Goal: Communication & Community: Answer question/provide support

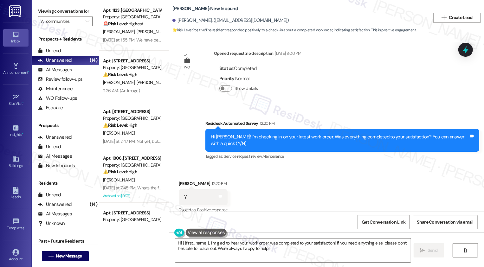
scroll to position [203, 0]
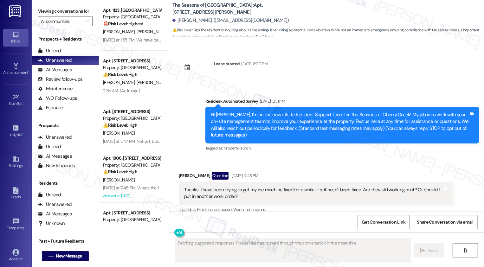
scroll to position [1007, 0]
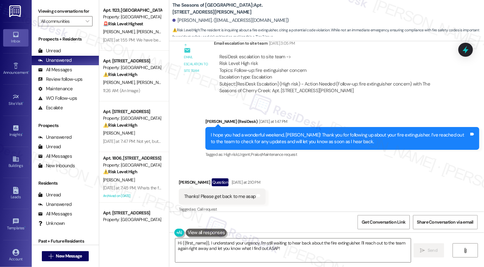
click at [359, 201] on div "Received via SMS Margo Bush Question Yesterday at 2:10 PM Thanks! Please get ba…" at bounding box center [326, 191] width 315 height 55
click at [250, 249] on textarea "Hi {{first_name}}, I understand your urgency. I'm still waiting to hear back ab…" at bounding box center [293, 251] width 236 height 24
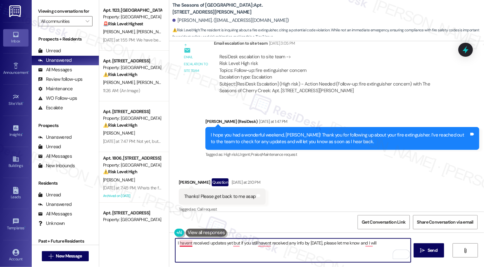
click at [186, 245] on textarea "I havent received updates yet but if you still havent received any info by tomo…" at bounding box center [293, 251] width 236 height 24
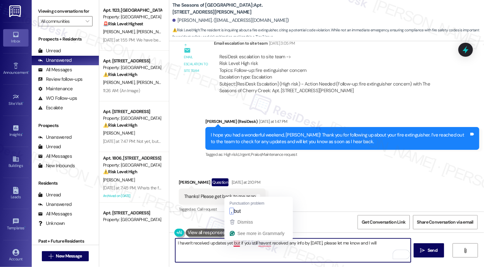
click at [224, 243] on textarea "I haven't received updates yet but if you still havent received any info by tom…" at bounding box center [293, 251] width 236 height 24
click at [240, 243] on textarea "I haven't received updates just yet but if you still havent received any info b…" at bounding box center [293, 251] width 236 height 24
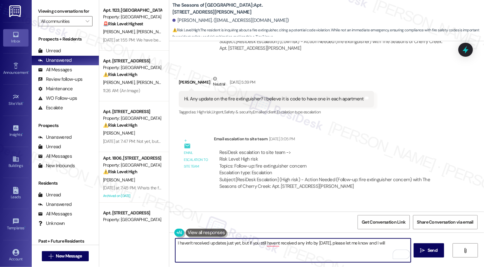
scroll to position [946, 0]
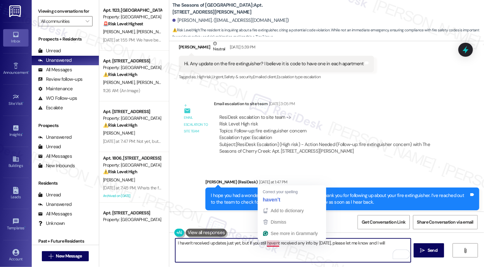
click at [324, 243] on textarea "I haven't received updates just yet, but if you still havent received any info …" at bounding box center [293, 251] width 236 height 24
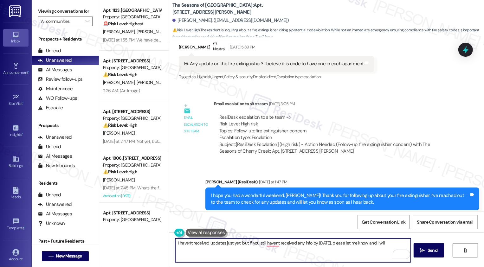
drag, startPoint x: 245, startPoint y: 243, endPoint x: 278, endPoint y: 251, distance: 34.0
click at [278, 251] on textarea "I haven't received updates just yet, but if you still havent received any info …" at bounding box center [293, 251] width 236 height 24
drag, startPoint x: 278, startPoint y: 243, endPoint x: 284, endPoint y: 252, distance: 10.3
click at [283, 251] on textarea "I haven't received updates just yet, but in the meantime, you may try to check …" at bounding box center [293, 251] width 236 height 24
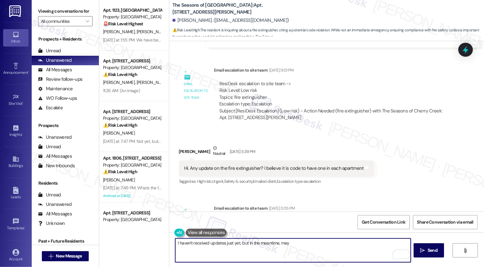
scroll to position [845, 0]
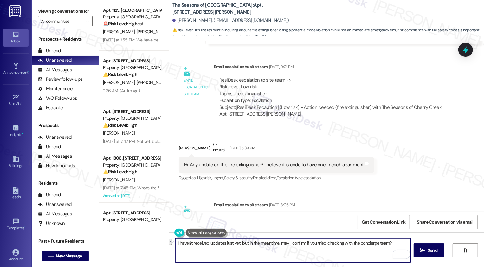
click at [171, 243] on button "See rewrite suggestions" at bounding box center [169, 242] width 5 height 6
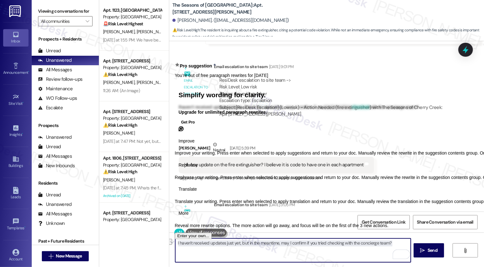
click at [194, 244] on textarea "I haven't received updates just yet, but in the meantime, may I confirm if you …" at bounding box center [293, 251] width 236 height 24
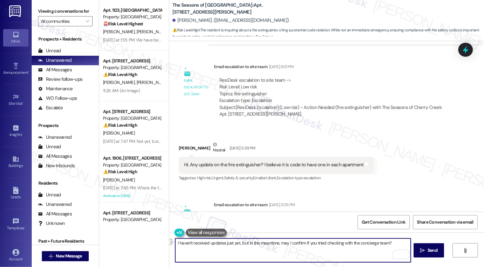
paste textarea "’t received any updates just yet, but in the meantime, may I confirm if you’ve …"
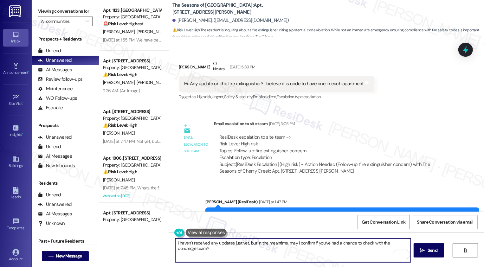
scroll to position [1007, 0]
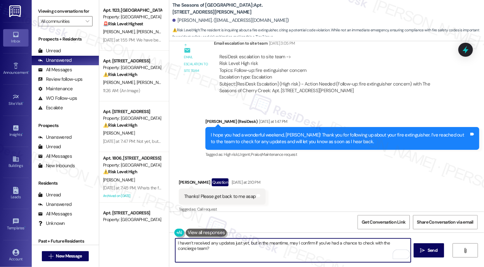
click at [179, 179] on div "Margo Bush Question Yesterday at 2:10 PM" at bounding box center [222, 184] width 87 height 10
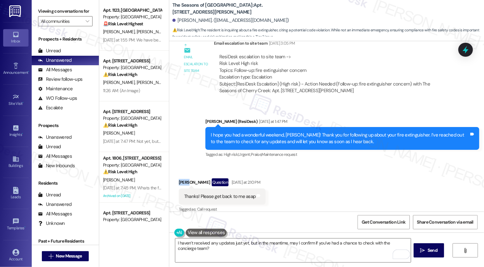
copy div "Margo"
click at [175, 244] on textarea "I haven’t received any updates just yet, but in the meantime, may I confirm if …" at bounding box center [293, 251] width 236 height 24
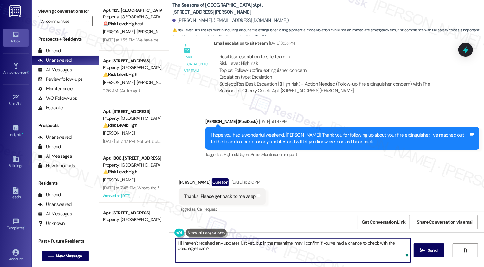
paste textarea "Margo"
type textarea "Hi Margo, I haven’t received any updates just yet, but in the meantime, may I c…"
click at [435, 250] on span "Send" at bounding box center [433, 250] width 10 height 7
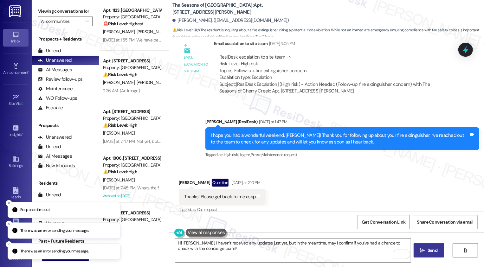
scroll to position [1057, 0]
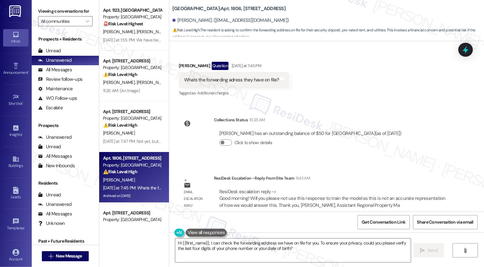
scroll to position [1186, 0]
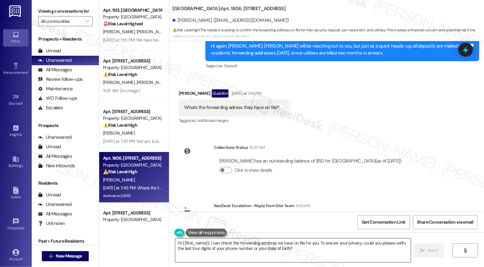
click at [195, 246] on textarea "Hi {{first_name}}, I can check the forwarding address we have on file for you. …" at bounding box center [293, 251] width 236 height 24
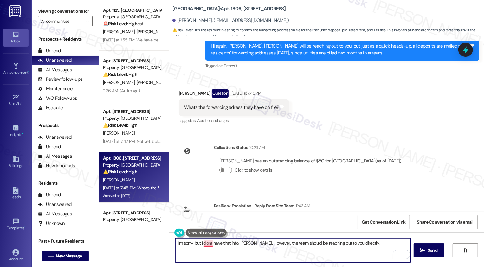
click at [205, 244] on textarea "I'm sorry, but I dont have that info, Chris. However, the team should be reachi…" at bounding box center [293, 251] width 236 height 24
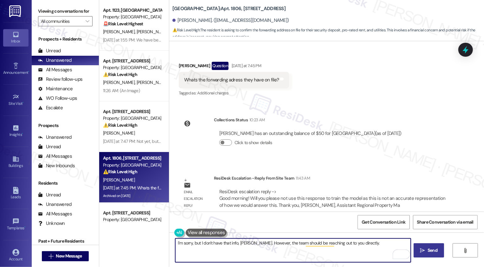
type textarea "I'm sorry, but I don't have that info, Chris. However, the team should be reach…"
click at [425, 253] on icon "" at bounding box center [422, 250] width 5 height 5
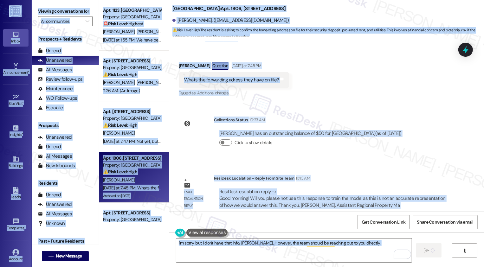
copy body "Inbox Go to Inbox Announcement • Send A Text Announcement Site Visit • Go to Si…"
click at [339, 255] on textarea "I'm sorry, but I don't have that info, Chris. However, the team should be reach…" at bounding box center [294, 251] width 236 height 24
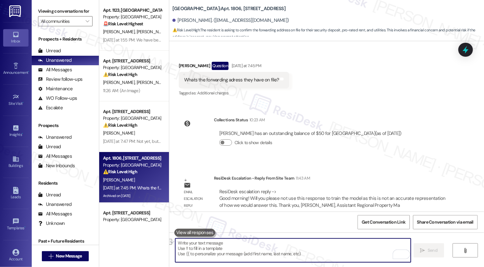
click at [288, 253] on textarea "To enrich screen reader interactions, please activate Accessibility in Grammarl…" at bounding box center [293, 251] width 236 height 24
paste textarea "I'm sorry, but I don't have that info, Chris. However, the team should be reach…"
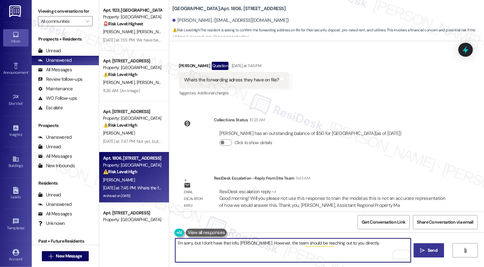
type textarea "I'm sorry, but I don't have that info, Chris. However, the team should be reach…"
click at [419, 247] on button " Send" at bounding box center [429, 250] width 31 height 14
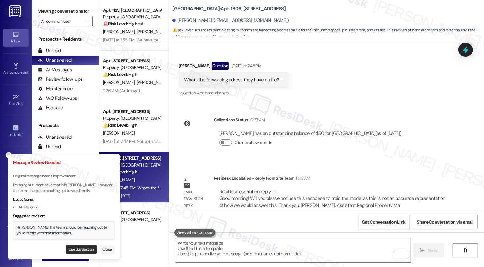
click at [88, 249] on button "Use Suggestion" at bounding box center [81, 249] width 31 height 9
type textarea "Hi Chris, the team should be reaching out to you directly with that information."
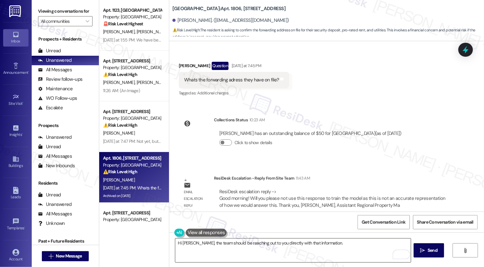
click at [261, 249] on textarea "Hi Chris, the team should be reaching out to you directly with that information." at bounding box center [293, 251] width 236 height 24
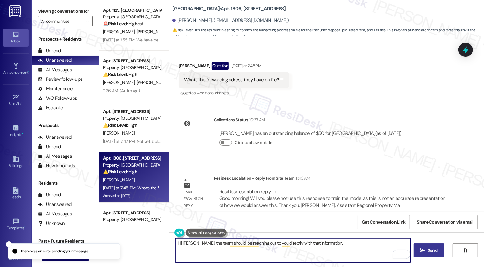
click at [430, 253] on span "Send" at bounding box center [433, 250] width 10 height 7
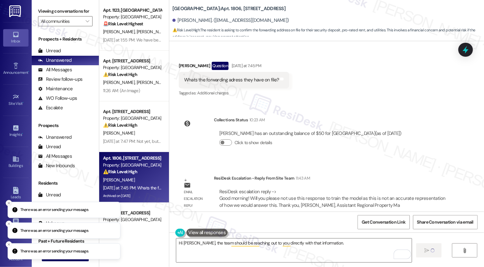
click at [9, 203] on icon "Close toast" at bounding box center [9, 203] width 4 height 4
click at [8, 223] on line "Close toast" at bounding box center [9, 224] width 2 height 2
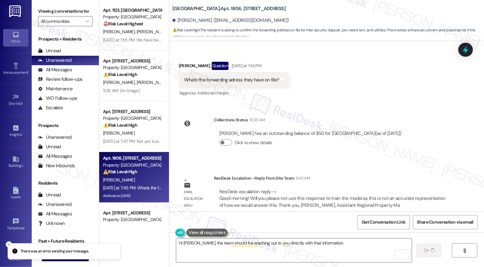
click at [7, 244] on icon "Close toast" at bounding box center [9, 245] width 4 height 4
click at [256, 244] on textarea "Hi Chris, the team should be reaching out to you directly with that information." at bounding box center [294, 251] width 236 height 24
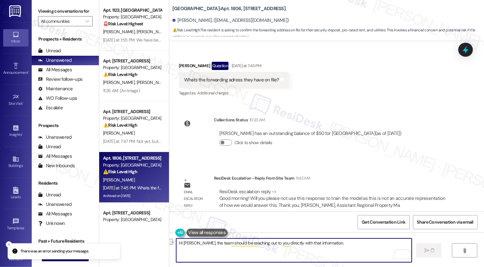
click at [277, 245] on textarea "Hi Chris, the team should be reaching out to you directly with that information." at bounding box center [294, 251] width 236 height 24
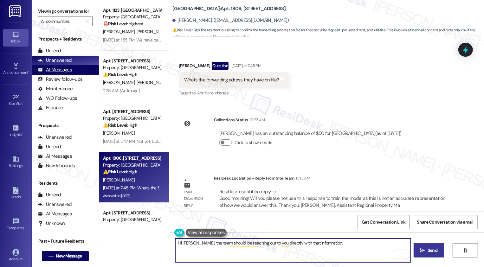
click at [71, 73] on div "All Messages" at bounding box center [55, 70] width 34 height 7
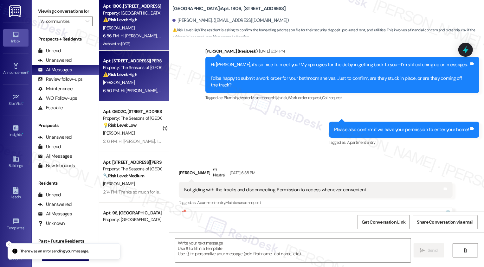
type textarea "Fetching suggested responses. Please feel free to read through the conversation…"
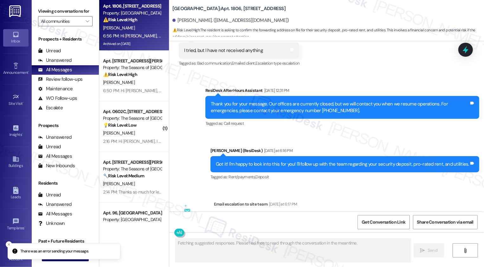
scroll to position [1098, 0]
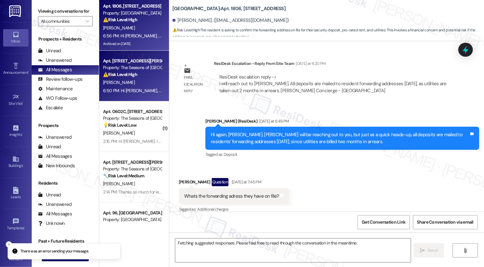
click at [134, 35] on div "6:56 PM: Hi Chris, the team should be reaching out to you directly with that in…" at bounding box center [194, 36] width 182 height 6
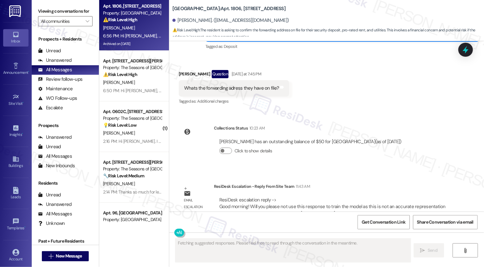
scroll to position [1258, 0]
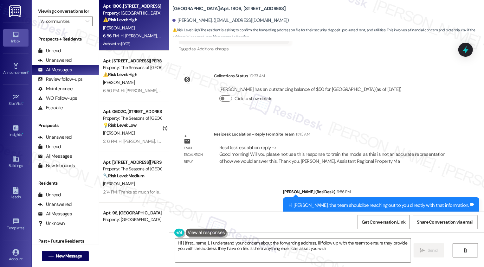
type textarea "Hi {{first_name}}, I understand your concern about the forwarding address. I'll…"
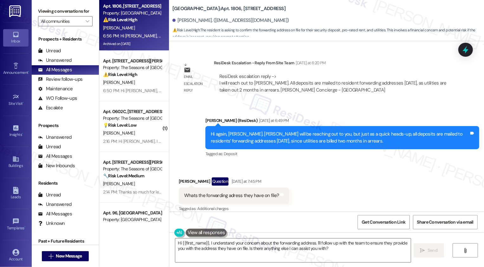
scroll to position [1098, 0]
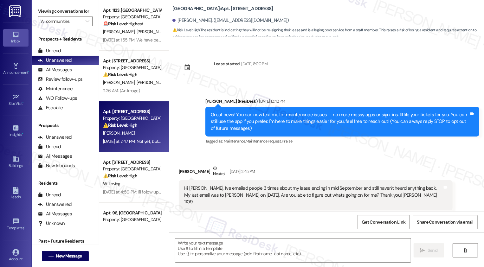
scroll to position [1083, 0]
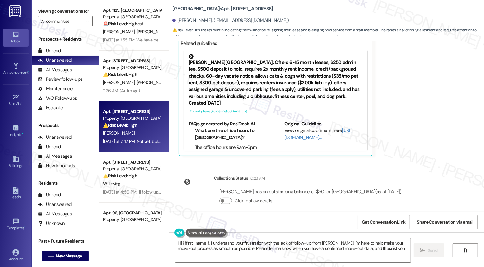
type textarea "Hi {{first_name}}, I understand your frustration with the lack of follow-up fro…"
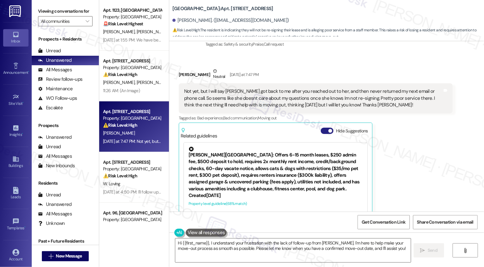
click at [323, 128] on button "Hide Suggestions" at bounding box center [327, 131] width 13 height 6
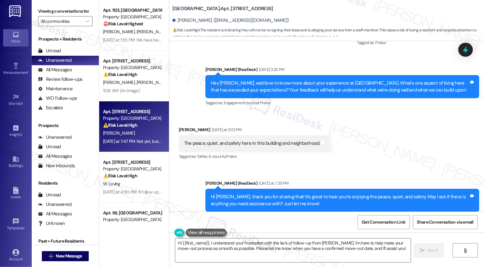
scroll to position [809, 0]
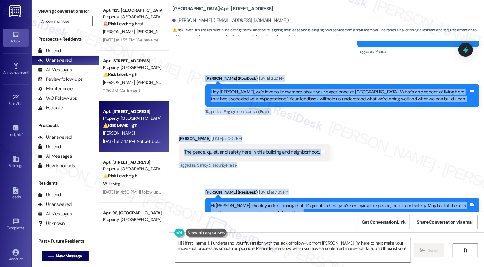
drag, startPoint x: 203, startPoint y: 71, endPoint x: 290, endPoint y: 201, distance: 157.0
click at [291, 201] on div "Lease started Aug 13, 2024 at 8:00 PM Announcement, sent via SMS Sarah (ResiDes…" at bounding box center [326, 126] width 315 height 171
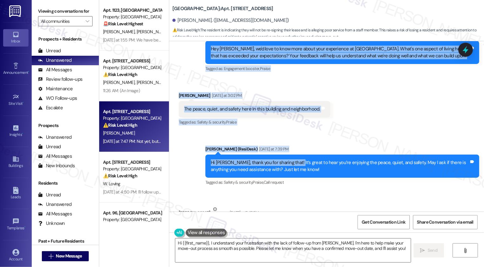
scroll to position [826, 0]
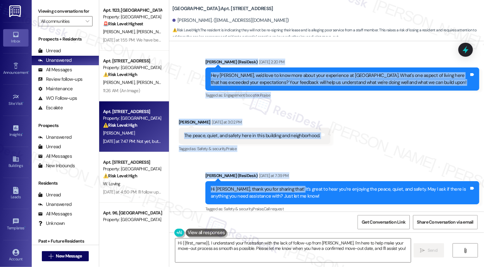
click at [241, 97] on div "Announcement, sent via SMS Sarah (ResiDesk) Aug 20, 2025 at 2:20 PM Hey Joseph,…" at bounding box center [342, 79] width 283 height 51
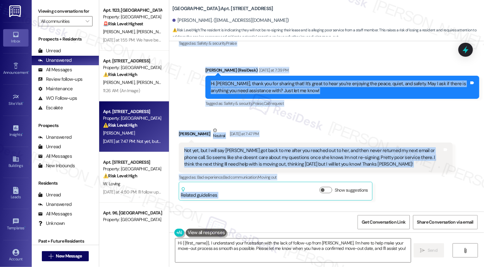
scroll to position [976, 0]
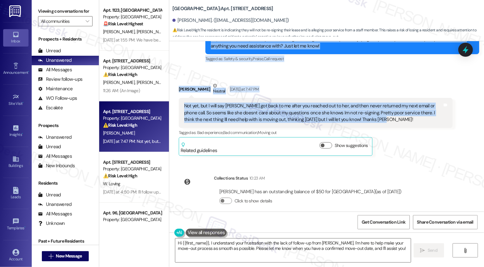
drag, startPoint x: 202, startPoint y: 55, endPoint x: 340, endPoint y: 115, distance: 150.6
click at [340, 115] on div "Lease started Aug 13, 2024 at 8:00 PM Announcement, sent via SMS Sarah (ResiDes…" at bounding box center [326, 126] width 315 height 171
copy div "Sarah (ResiDesk) Aug 20, 2025 at 2:20 PM Hey Joseph, we'd love to know more abo…"
click at [191, 190] on div "Collections Status 10:23 AM Joseph Dauphinais has an outstanding balance of $50…" at bounding box center [293, 194] width 238 height 49
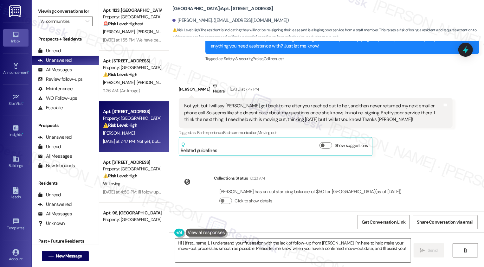
click at [229, 246] on textarea "Hi {{first_name}}, I understand your frustration with the lack of follow-up fro…" at bounding box center [293, 251] width 236 height 24
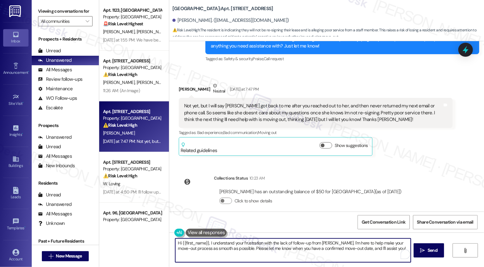
click at [208, 252] on textarea "Hi {{first_name}}, I understand your frustration with the lack of follow-up fro…" at bounding box center [293, 251] width 236 height 24
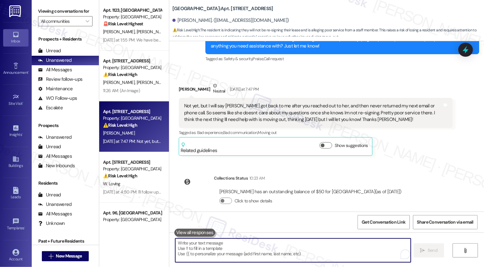
paste textarea "Hi Joseph, thank you for letting me know. I’m sure Stephanie is doing her best …"
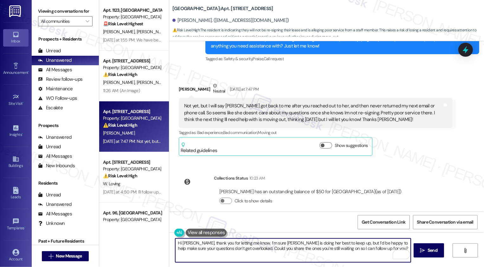
click at [234, 254] on textarea "Hi Joseph, thank you for letting me know. I’m sure Stephanie is doing her best …" at bounding box center [293, 251] width 236 height 24
type textarea "Hi Joseph, thank you for letting me know. I’m sure Stephanie is doing her best …"
click at [223, 107] on div "Not yet, but I will say Stephanie got back to me after you reached out to her, …" at bounding box center [313, 113] width 258 height 20
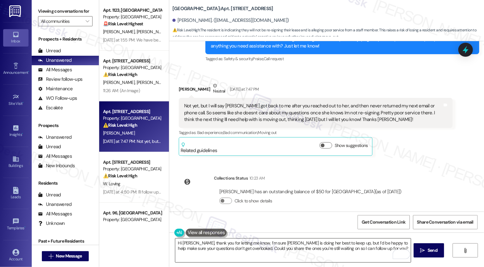
click at [190, 248] on textarea "Hi Joseph, thank you for letting me know. I’m sure Stephanie is doing her best …" at bounding box center [293, 251] width 236 height 24
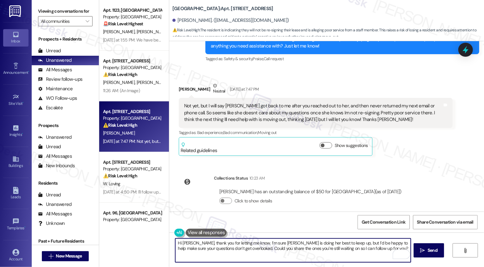
click at [212, 247] on textarea "Hi Joseph, thank you for letting me know. I’m sure Stephanie is doing her best …" at bounding box center [293, 251] width 236 height 24
click at [244, 250] on textarea "Hi Joseph, thank you for letting me know. I’m sure Stephanie is doing her best …" at bounding box center [293, 251] width 236 height 24
click at [286, 250] on textarea "Hi Joseph, thank you for letting me know. I’m sure Stephanie is doing her best …" at bounding box center [293, 251] width 236 height 24
click at [334, 250] on textarea "Hi Joseph, thank you for letting me know. I’m sure Stephanie is doing her best …" at bounding box center [293, 251] width 236 height 24
click at [426, 253] on span "Send" at bounding box center [432, 250] width 12 height 7
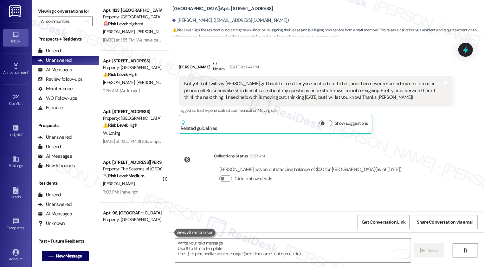
scroll to position [1027, 0]
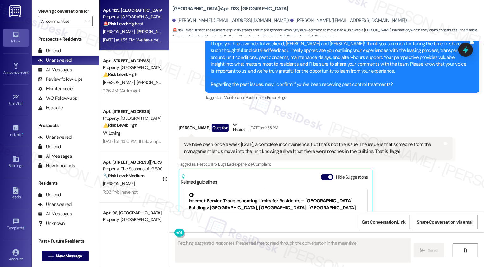
scroll to position [896, 0]
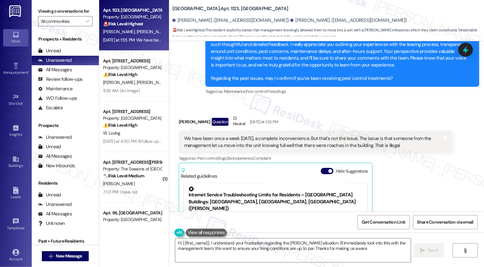
type textarea "Hi {{first_name}}, I understand your frustration regarding the [PERSON_NAME] si…"
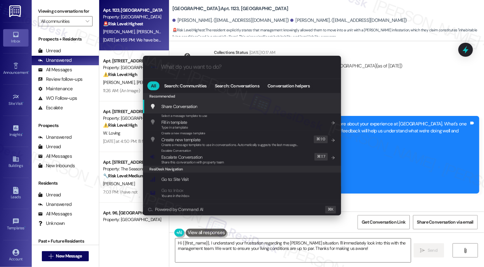
scroll to position [284, 0]
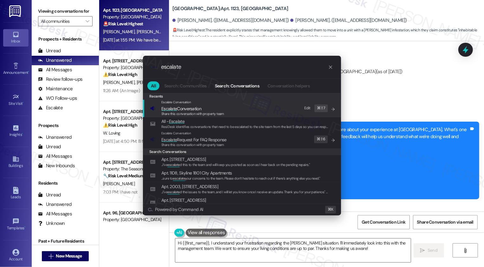
type input "escalate"
click at [166, 104] on div "Escalate Conversation" at bounding box center [192, 102] width 63 height 5
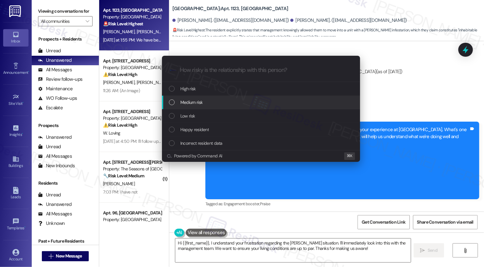
click at [191, 107] on div "Medium risk" at bounding box center [261, 103] width 198 height 14
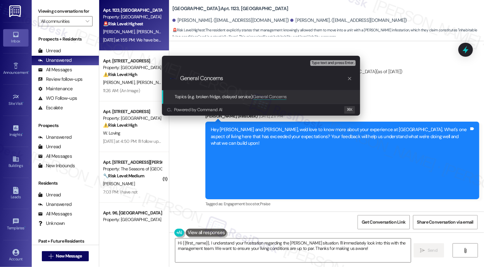
click at [194, 157] on div "Escalate Conversation Medium risk Topics (e.g. broken fridge, delayed service) …" at bounding box center [242, 133] width 484 height 267
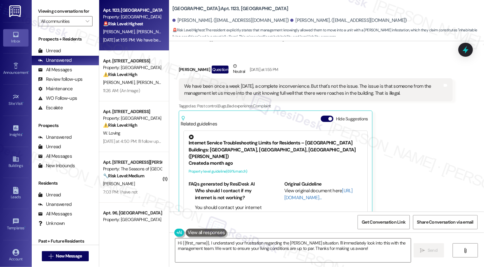
scroll to position [964, 0]
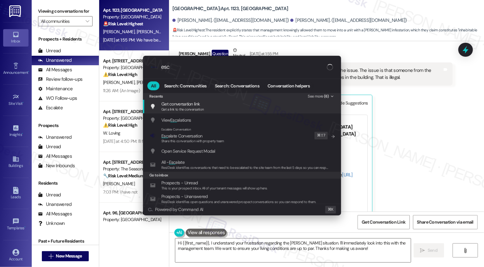
type input "esca"
click at [442, 174] on div ".cls-1{fill:#0a055f;}.cls-2{fill:#0cc4c4;} resideskLogoBlueOrange esca All Sear…" at bounding box center [242, 133] width 484 height 267
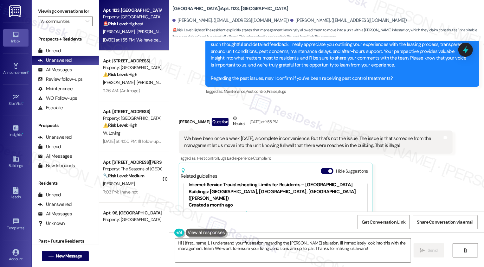
scroll to position [843, 0]
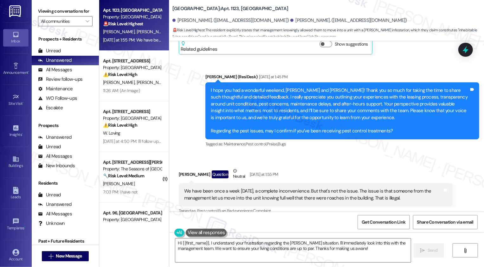
drag, startPoint x: 200, startPoint y: 61, endPoint x: 393, endPoint y: 183, distance: 228.6
click at [395, 185] on div "Lease started [DATE] 8:00 PM Survey, sent via SMS Residesk Automated Survey [DA…" at bounding box center [326, 126] width 315 height 171
copy div "Lorem (IpsuMdol) Sitametco ad 9:36 EL S doei tem inc u laboreetd magnaal, Enima…"
click at [195, 103] on div "Sent via SMS [PERSON_NAME] (ResiDesk) [DATE] at 1:45 PM I hope you had a wonder…" at bounding box center [326, 106] width 315 height 94
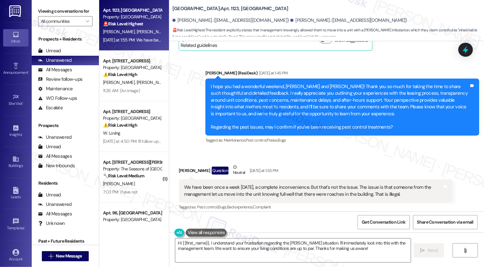
scroll to position [883, 0]
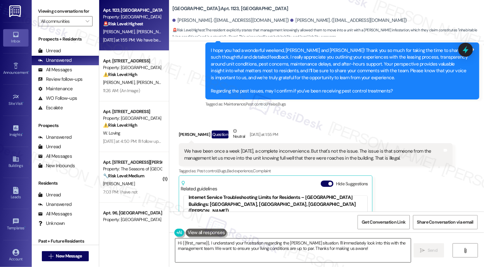
click at [266, 250] on textarea "Hi {{first_name}}, I understand your frustration regarding the [PERSON_NAME] si…" at bounding box center [293, 251] width 236 height 24
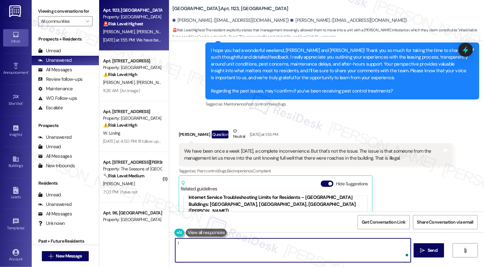
type textarea "i"
paste textarea "I’ve noted your concerns about both the timing of the treatments and your exper…"
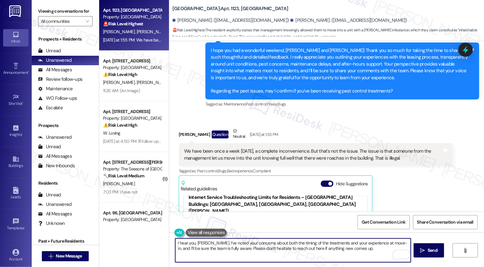
click at [226, 248] on textarea "I hear you, [PERSON_NAME]. I’ve noted your concerns about both the timing of th…" at bounding box center [293, 251] width 236 height 24
click at [253, 244] on textarea "I hear you, [PERSON_NAME]. I’ve noted your concerns about both the timing of th…" at bounding box center [293, 251] width 236 height 24
drag, startPoint x: 225, startPoint y: 243, endPoint x: 385, endPoint y: 242, distance: 160.4
click at [385, 242] on textarea "I hear you, Parker. I’ve noted your concerns about both the timing of the treat…" at bounding box center [293, 251] width 236 height 24
click at [317, 246] on textarea "I hear you, Parker. I’ve noted everything, and I’ll be sure the team is fully a…" at bounding box center [293, 251] width 236 height 24
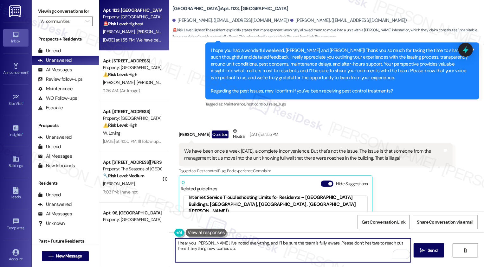
click at [254, 245] on textarea "I hear you, Parker. I’ve noted everything, and I’ll be sure the team is fully a…" at bounding box center [293, 251] width 236 height 24
click at [178, 247] on textarea "I hear you, Parker. I’ve noted everything, and I’ll be sure the team is fully a…" at bounding box center [293, 251] width 236 height 24
click at [210, 251] on textarea "I hear you, Parker. I’ve noted everything, and I’ll be sure the team is fully a…" at bounding box center [293, 251] width 236 height 24
paste textarea "I appreciate you taking the time to share your perspective"
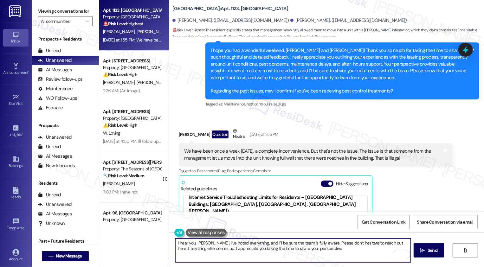
click at [329, 250] on textarea "I hear you, Parker. I’ve noted everything, and I’ll be sure the team is fully a…" at bounding box center [293, 251] width 236 height 24
click at [382, 242] on textarea "I hear you, Parker. I’ve noted everything, and I’ll be sure the team is fully a…" at bounding box center [293, 251] width 236 height 24
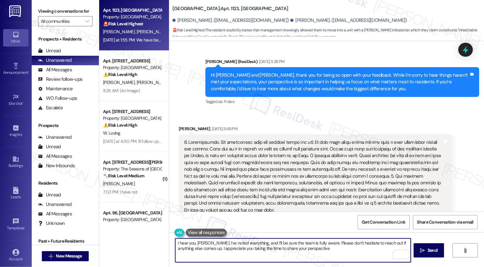
scroll to position [551, 0]
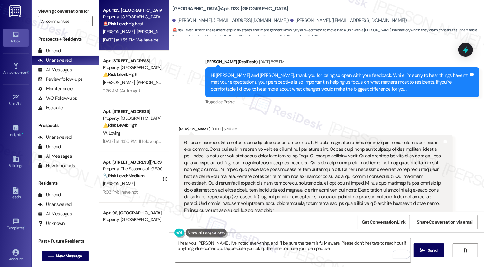
click at [181, 126] on div "Daniel Niewiarowicz Aug 22, 2025 at 5:48 PM" at bounding box center [316, 130] width 274 height 9
copy div "Daniel"
click at [224, 249] on textarea "I hear you, Parker. I’ve noted everything, and I’ll be sure the team is fully a…" at bounding box center [293, 251] width 236 height 24
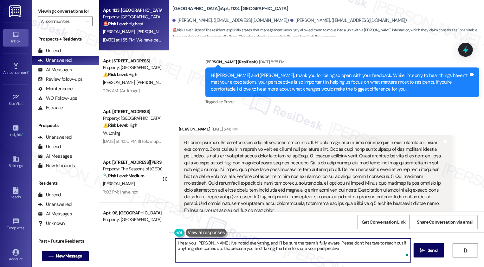
paste textarea "Daniel"
click at [249, 246] on textarea "I hear you, Parker. I’ve noted everything, and I’ll be sure the team is fully a…" at bounding box center [293, 251] width 236 height 24
click at [349, 251] on textarea "I hear you, Parker. I’ve noted everything, and I’ll be sure the team is fully a…" at bounding box center [293, 251] width 236 height 24
paste textarea "so the team is fully aware. Please don’t hesitate to reach out if anything else…"
click at [239, 250] on textarea "I hear you, Parker. I’ve noted everything so the team is fully aware. Please do…" at bounding box center [293, 251] width 236 height 24
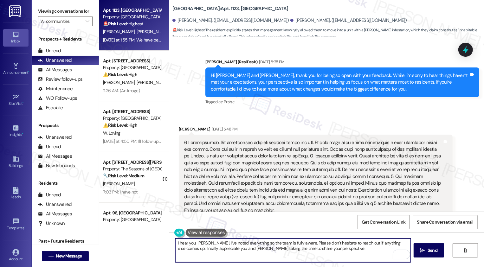
click at [277, 243] on textarea "I hear you, Parker. I’ve noted everything so the team is fully aware. Please do…" at bounding box center [293, 251] width 236 height 24
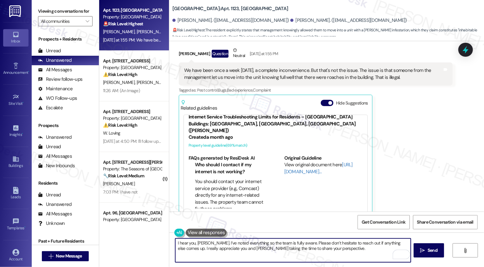
scroll to position [65, 0]
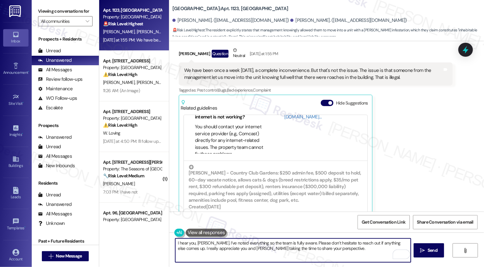
click at [327, 250] on textarea "I hear you, Parker. I’ve noted everything so the team is fully aware. Please do…" at bounding box center [293, 251] width 236 height 24
type textarea "I hear you, Parker. I’ve noted everything so the team is fully aware. Please do…"
click at [423, 252] on icon "" at bounding box center [422, 250] width 5 height 5
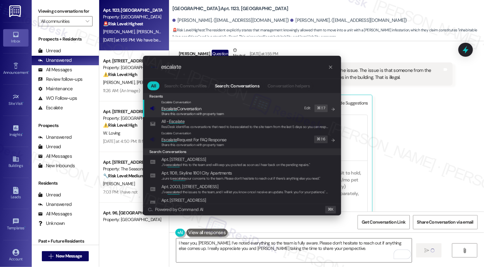
type input "escalate"
click at [219, 111] on span "Escalate Conversation" at bounding box center [192, 108] width 63 height 7
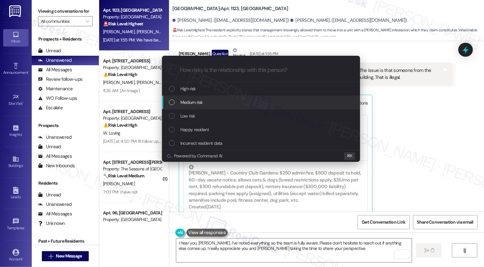
click at [197, 101] on span "Medium risk" at bounding box center [191, 102] width 22 height 7
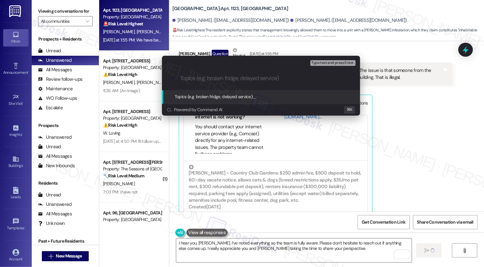
type input "D"
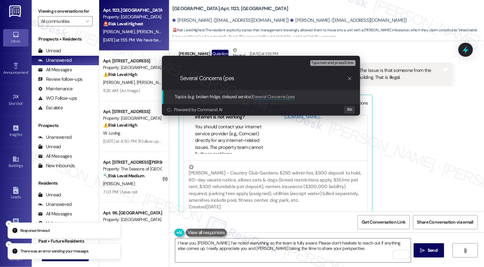
type input "Several Concerns (pest"
click at [407, 124] on div "Escalate Conversation Medium risk Topics (e.g. broken fridge, delayed service) …" at bounding box center [242, 133] width 484 height 267
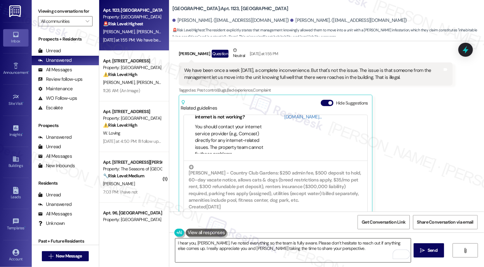
click at [308, 247] on textarea "I hear you, Parker. I’ve noted everything so the team is fully aware. Please do…" at bounding box center [293, 251] width 236 height 24
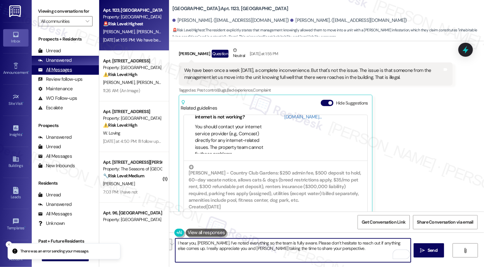
click at [84, 75] on div "All Messages (undefined)" at bounding box center [65, 70] width 67 height 10
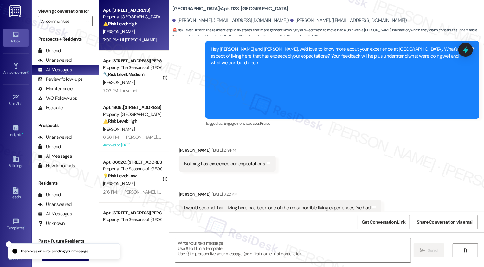
type textarea "Fetching suggested responses. Please feel free to read through the conversation…"
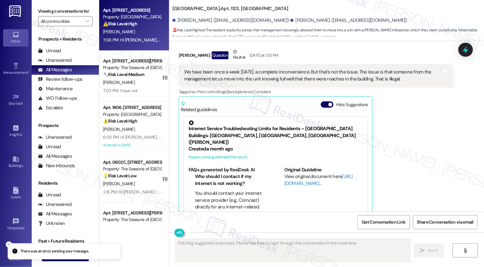
scroll to position [964, 0]
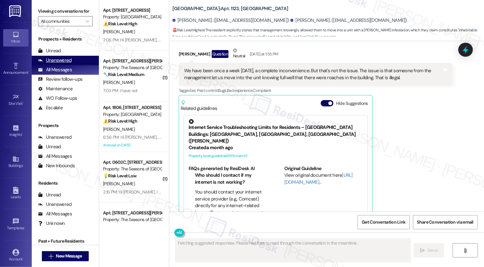
click at [73, 65] on div "Unanswered (0)" at bounding box center [65, 61] width 67 height 10
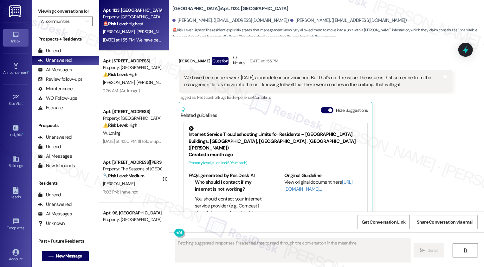
scroll to position [964, 0]
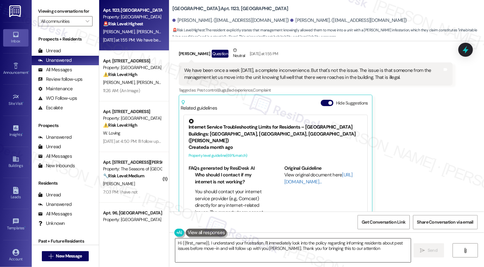
type textarea "Hi {{first_name}}, I understand your frustration. I'll immediately look into th…"
click at [306, 246] on textarea "Hi {{first_name}}, I understand your frustration. I'll immediately look into th…" at bounding box center [293, 251] width 236 height 24
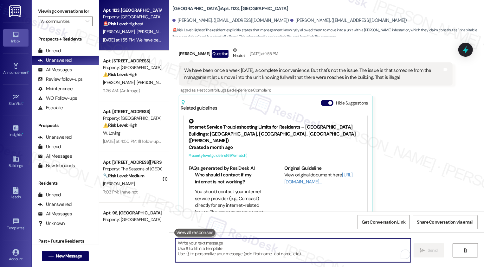
paste textarea "I hear you, Parker. I’ve noted everything so the team is fully aware. Please do…"
type textarea "I hear you, Parker. I’ve noted everything so the team is fully aware. Please do…"
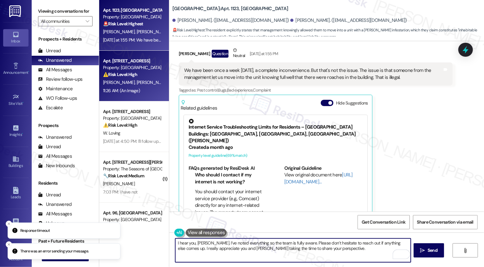
click at [122, 86] on div "M. Beck L. Welkowitz" at bounding box center [132, 83] width 60 height 8
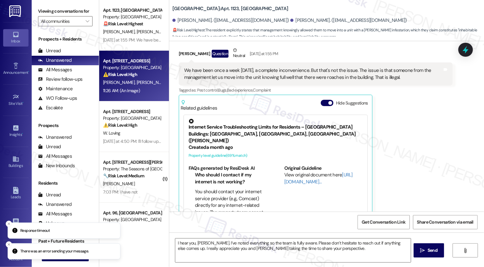
type textarea "Fetching suggested responses. Please feel free to read through the conversation…"
click at [122, 86] on div "M. Beck L. Welkowitz" at bounding box center [132, 83] width 60 height 8
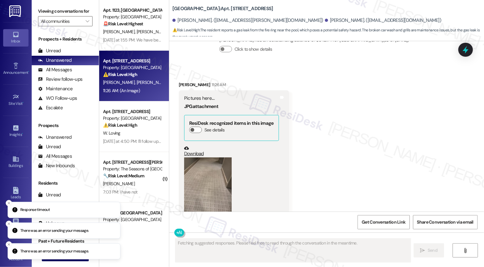
scroll to position [984, 0]
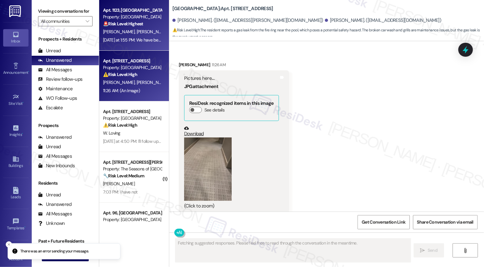
click at [136, 19] on div "Property: [GEOGRAPHIC_DATA]" at bounding box center [132, 17] width 59 height 7
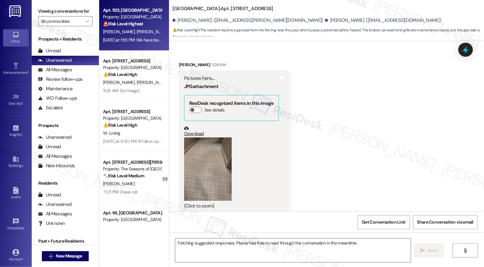
click at [136, 19] on div "Property: [GEOGRAPHIC_DATA]" at bounding box center [132, 17] width 59 height 7
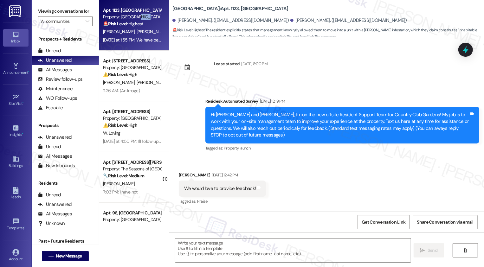
type textarea "Fetching suggested responses. Please feel free to read through the conversation…"
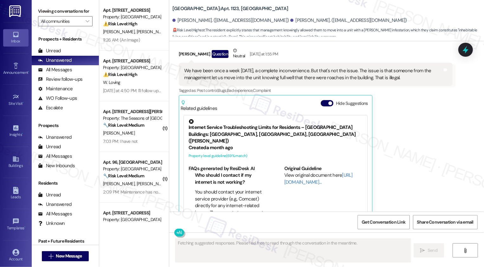
scroll to position [1015, 0]
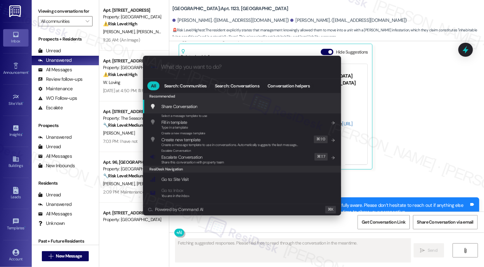
type input "e"
type textarea "Hi"
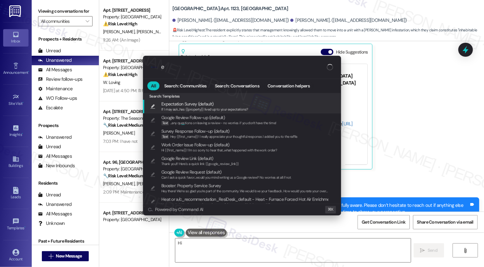
type input "es"
type textarea "Hi {{first_name}}"
type input "escala"
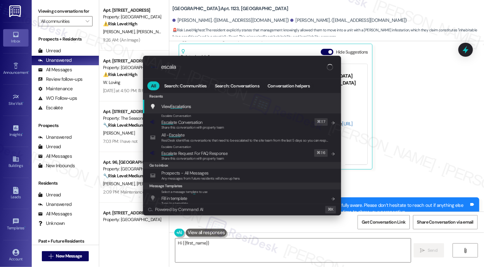
type textarea "Hi {{first_name}},"
type input "escalat"
type textarea "Hi {{first_name}}, I"
type input "escalate"
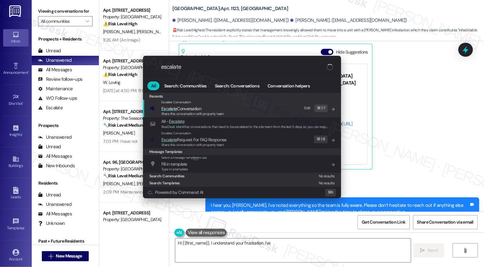
type textarea "Hi {{first_name}}, I understand your frustration. I've documented"
type input "escalate"
click at [215, 111] on div "Share this conversation with property team" at bounding box center [192, 114] width 63 height 6
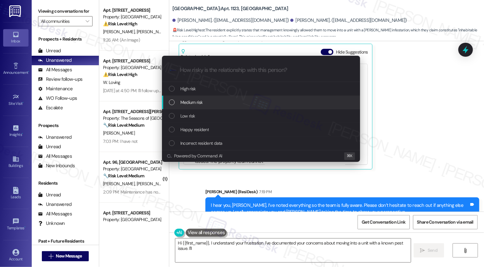
click at [187, 103] on span "Medium risk" at bounding box center [191, 102] width 22 height 7
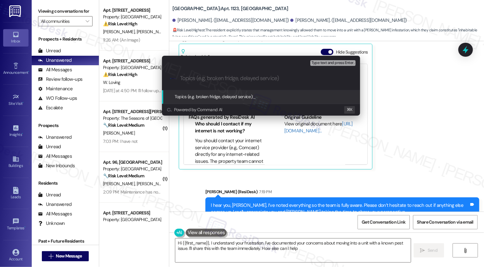
type textarea "Hi {{first_name}}, I understand your frustration. I've documented your concerns…"
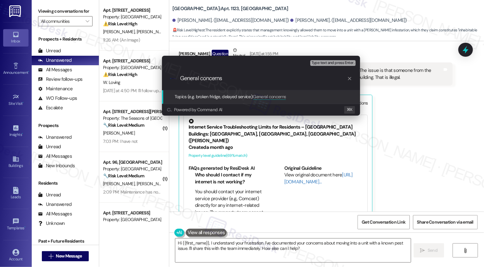
scroll to position [964, 0]
click at [406, 139] on div "Escalate Conversation Medium risk Topics (e.g. broken fridge, delayed service) …" at bounding box center [242, 133] width 484 height 267
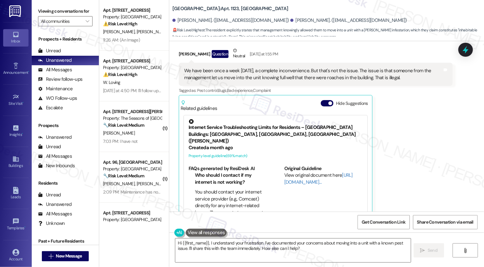
scroll to position [1015, 0]
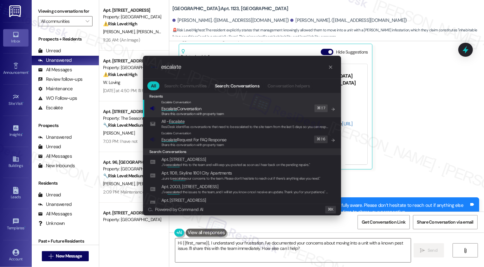
type input "escalate"
click at [220, 110] on span "Escalate Conversation" at bounding box center [192, 108] width 63 height 7
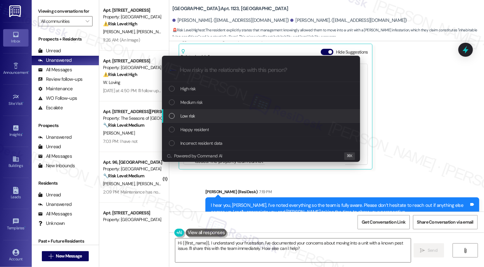
click at [180, 99] on div "Medium risk" at bounding box center [261, 102] width 185 height 7
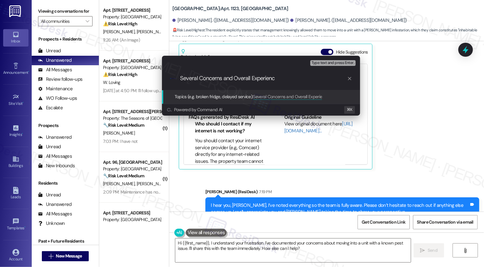
type input "Several Concerns and Overall Experience"
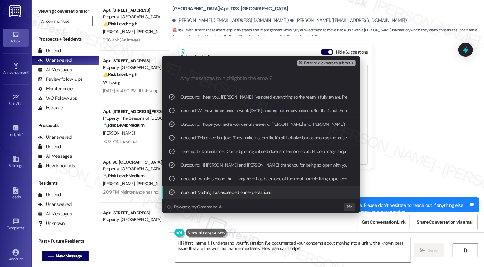
scroll to position [11, 0]
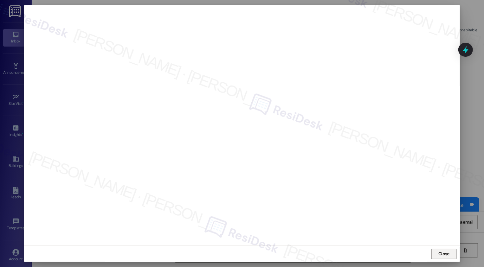
click at [439, 258] on button "Close" at bounding box center [444, 254] width 25 height 10
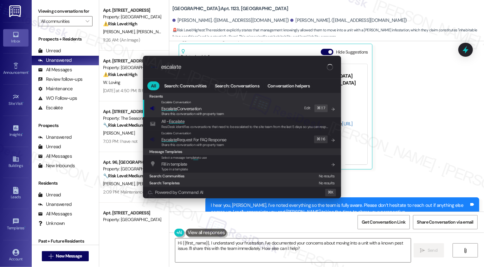
type input "escalate"
click at [193, 106] on span "Escalate Conversation" at bounding box center [181, 109] width 40 height 6
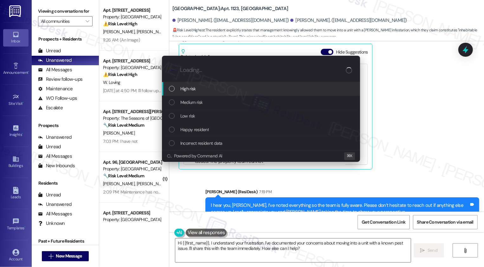
scroll to position [964, 0]
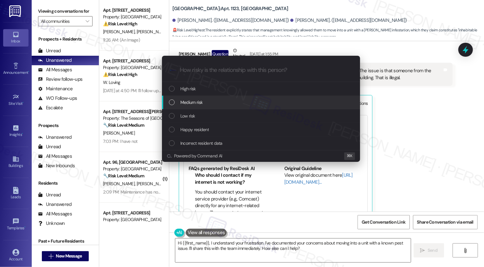
click at [192, 105] on span "Medium risk" at bounding box center [191, 102] width 22 height 7
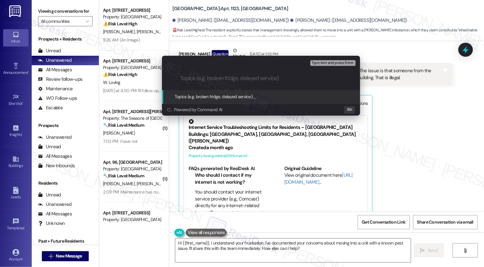
paste input "Several Concerns and Overall Experience"
type input "Several Concerns and Overall Experience"
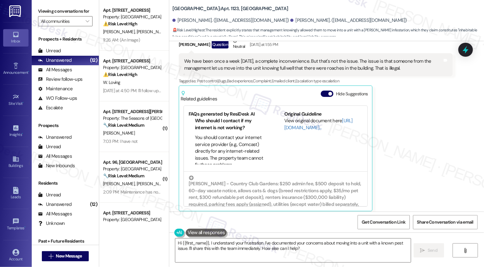
scroll to position [0, 0]
